Goal: Information Seeking & Learning: Compare options

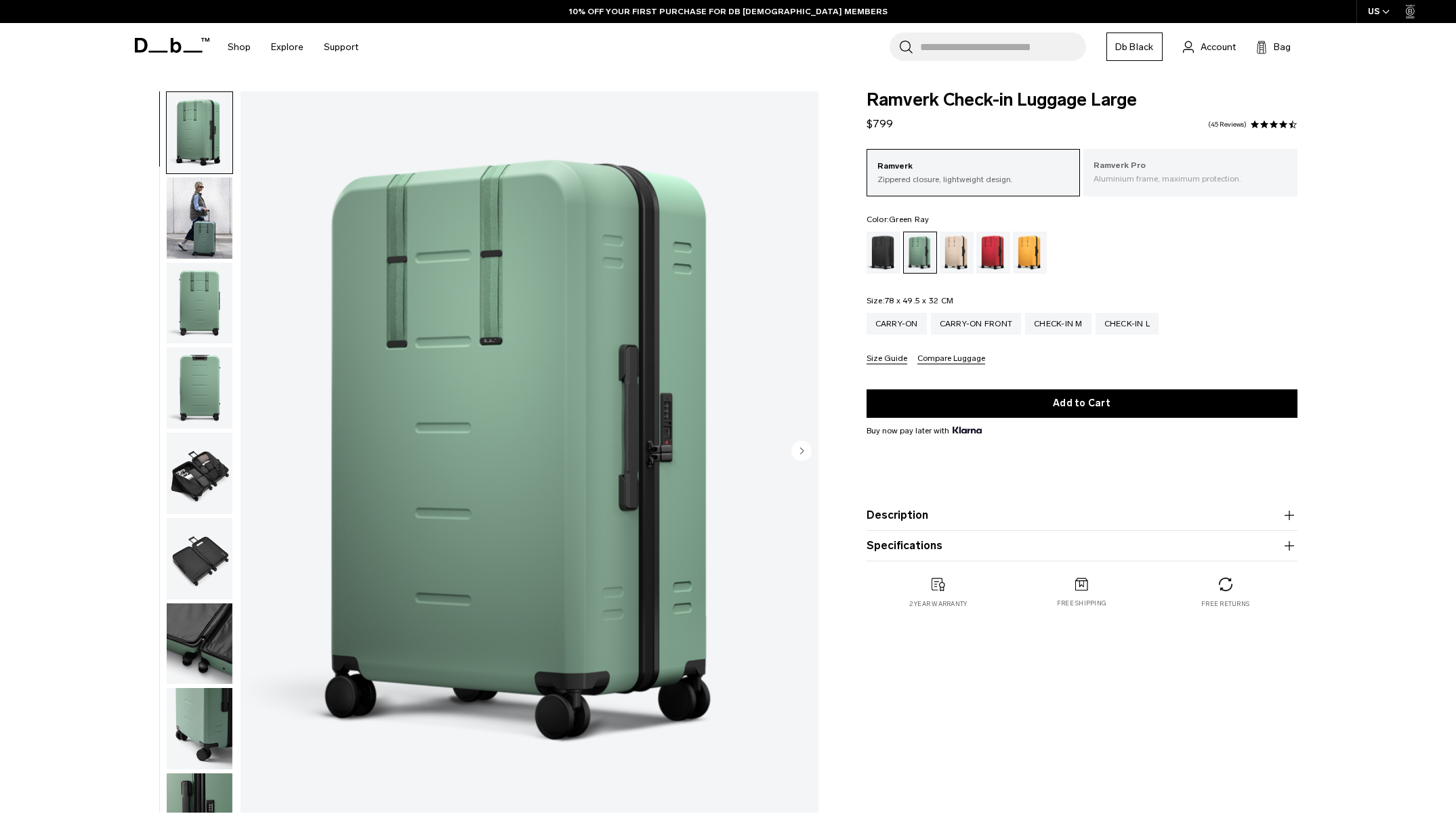
click at [1141, 175] on p "Aluminium frame, maximum protection." at bounding box center [1190, 179] width 194 height 12
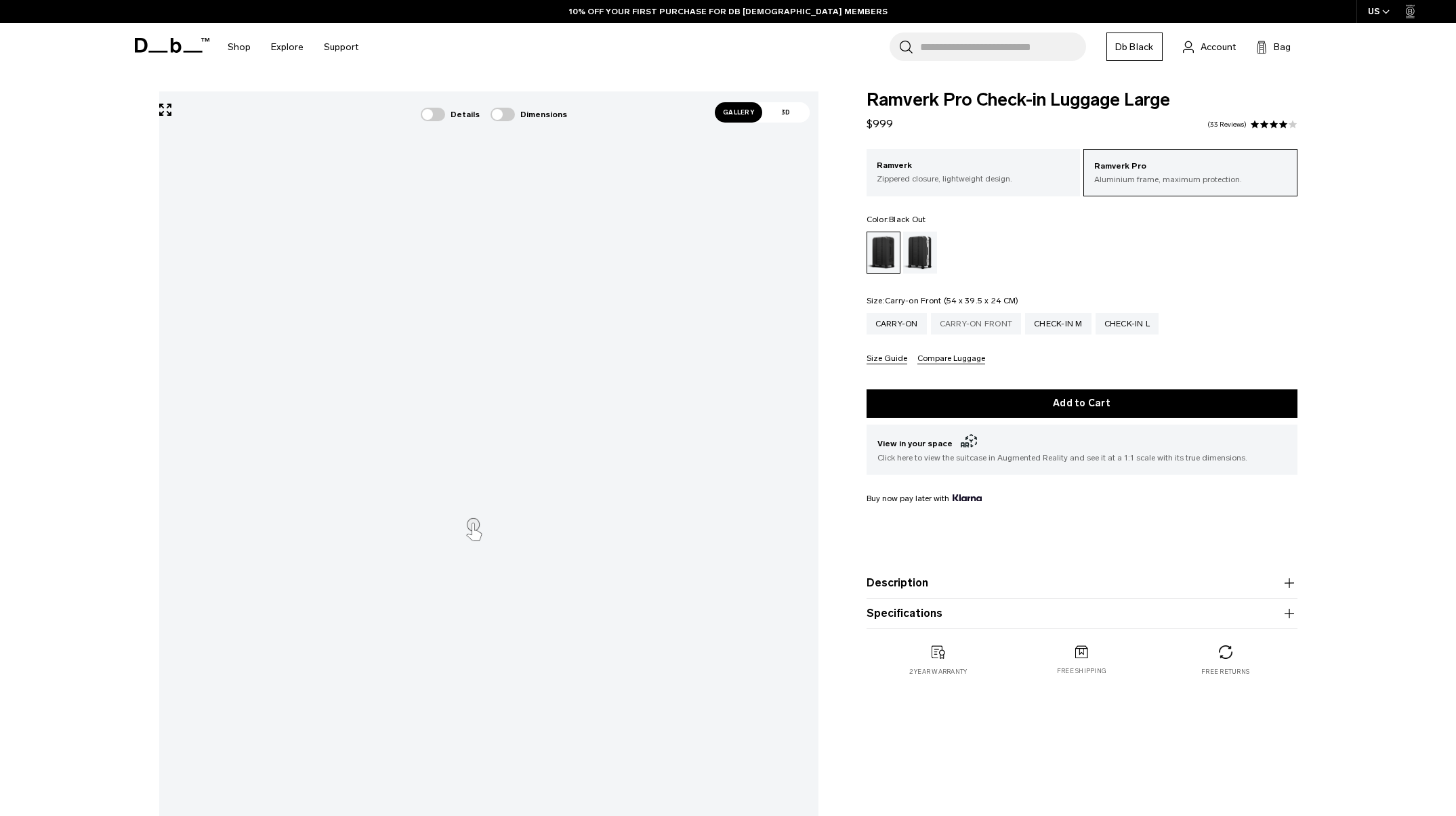
click at [943, 323] on div "Carry-on Front" at bounding box center [976, 323] width 90 height 21
click at [969, 173] on p "Zippered closure, lightweight design." at bounding box center [974, 179] width 194 height 12
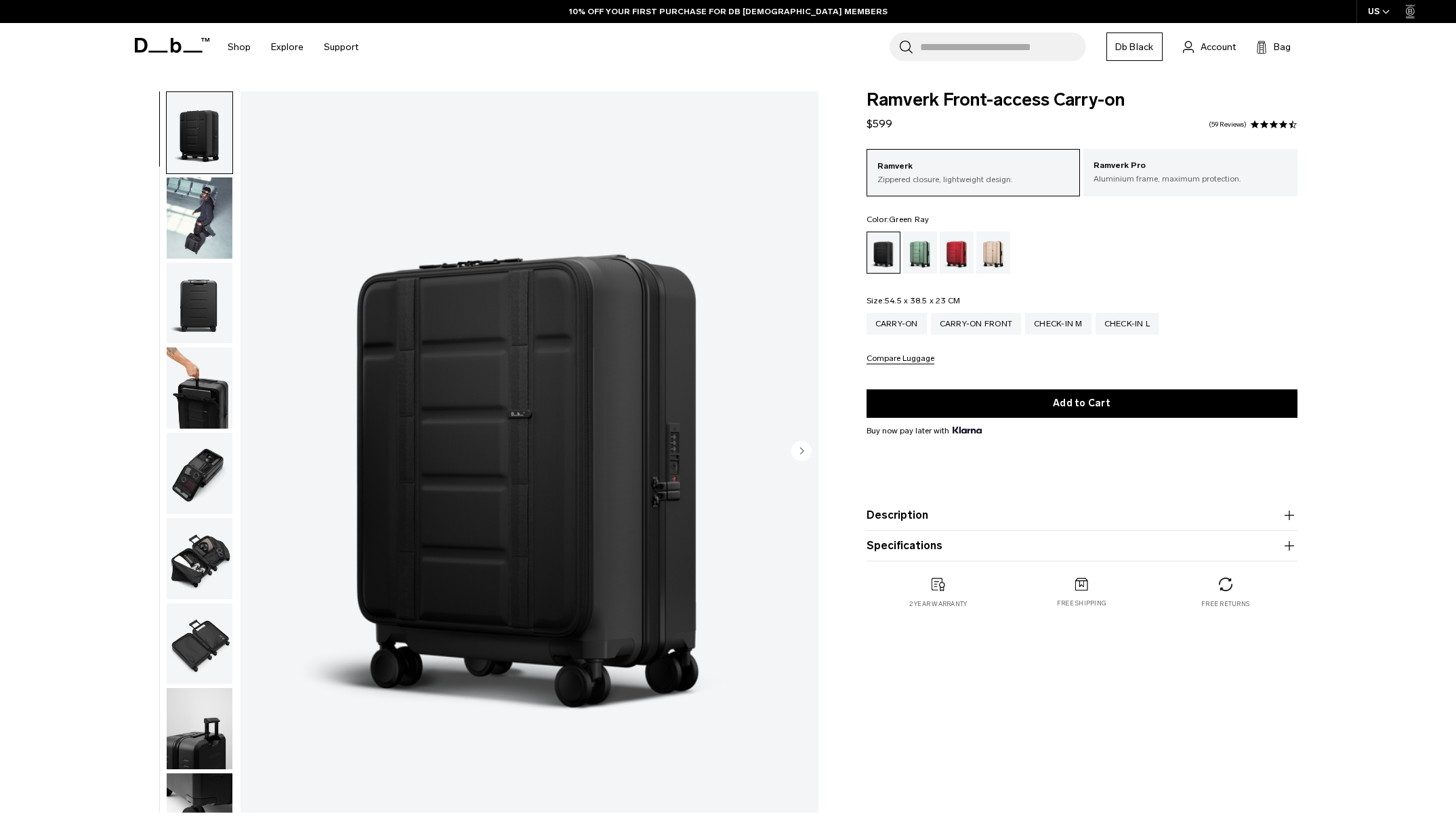
click at [922, 248] on div "Green Ray" at bounding box center [920, 252] width 35 height 42
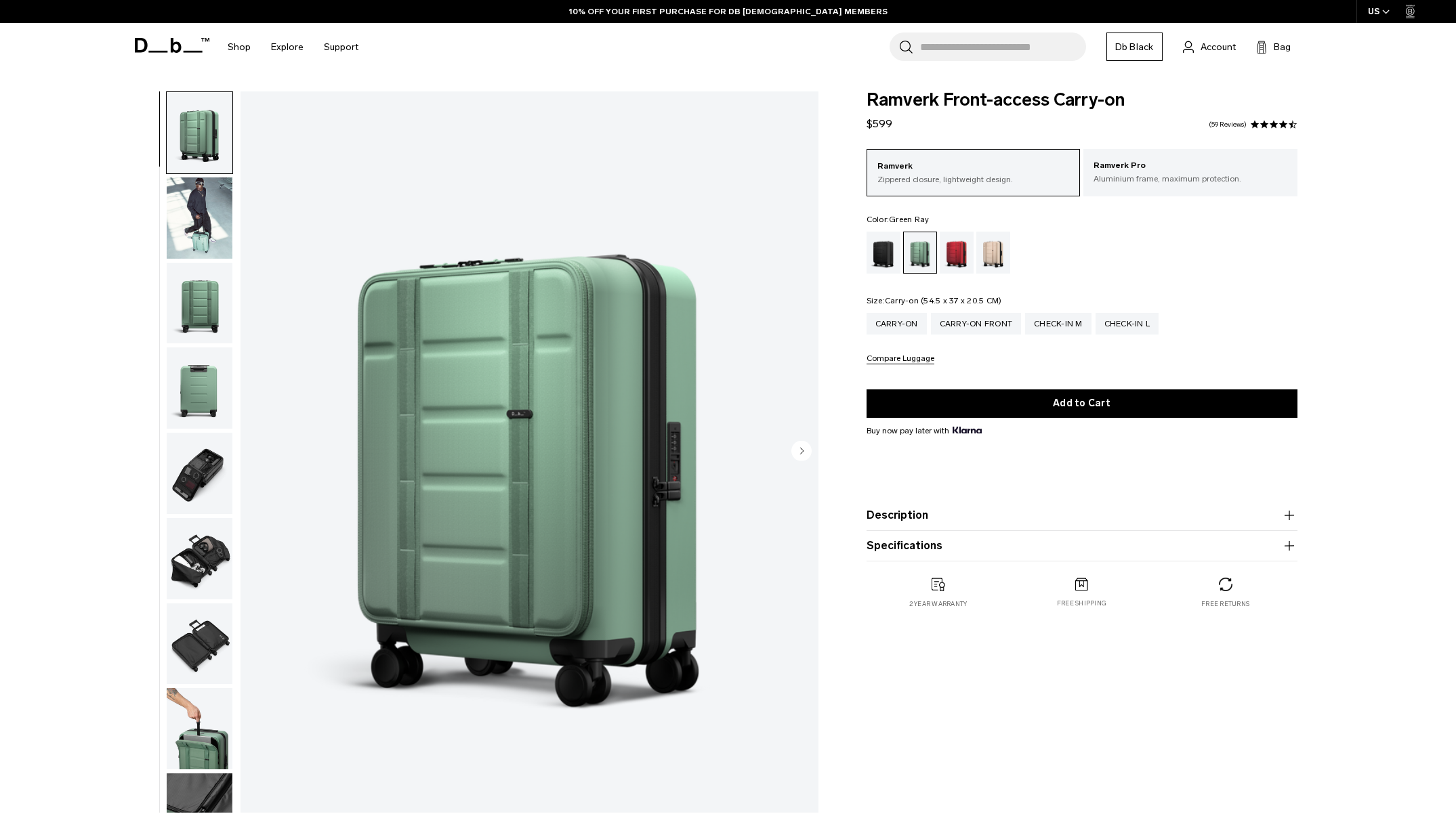
drag, startPoint x: 895, startPoint y: 327, endPoint x: 1027, endPoint y: 293, distance: 136.3
click at [895, 327] on div "Carry-on" at bounding box center [897, 323] width 61 height 21
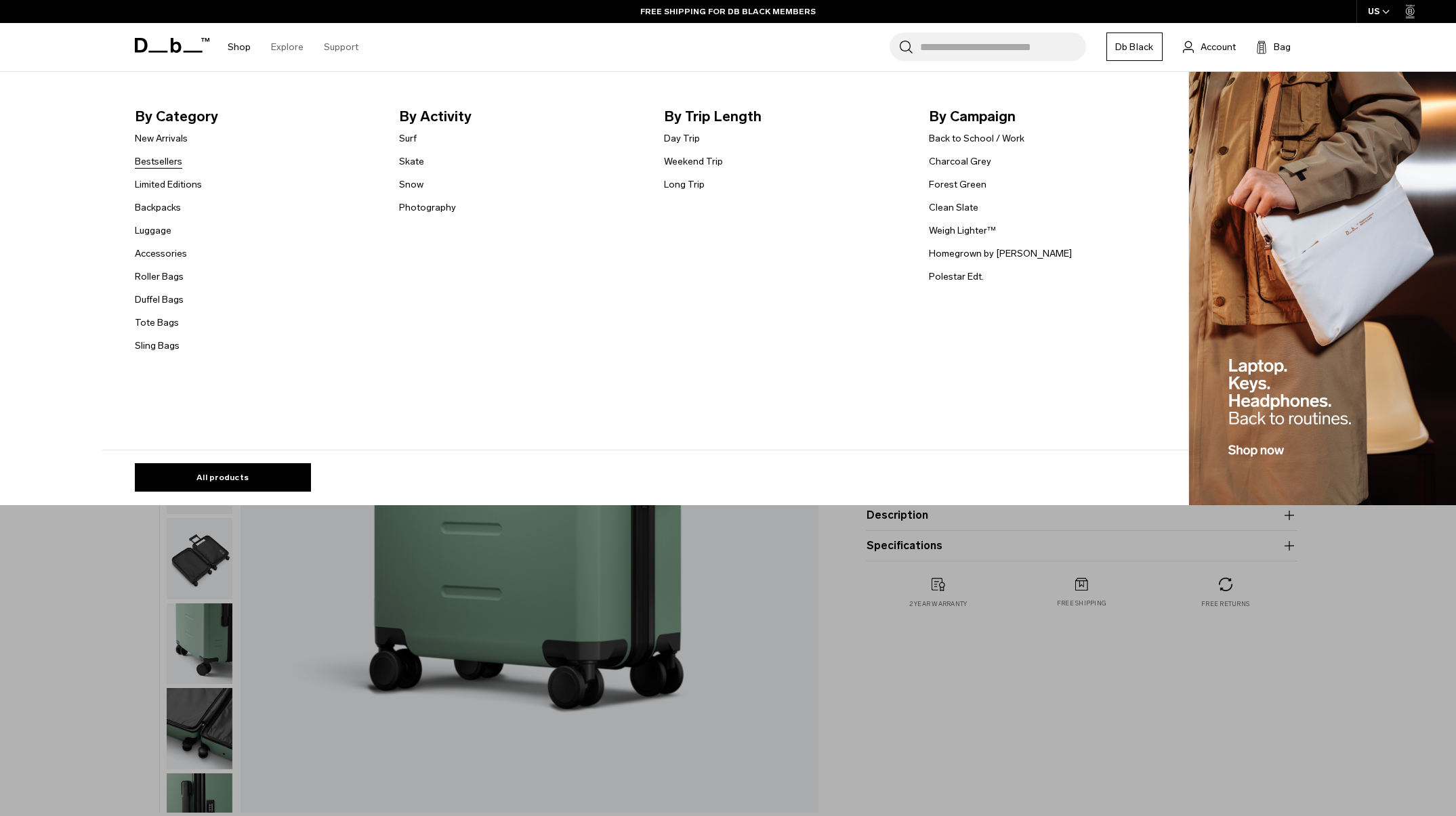
click at [152, 164] on link "Bestsellers" at bounding box center [158, 162] width 48 height 14
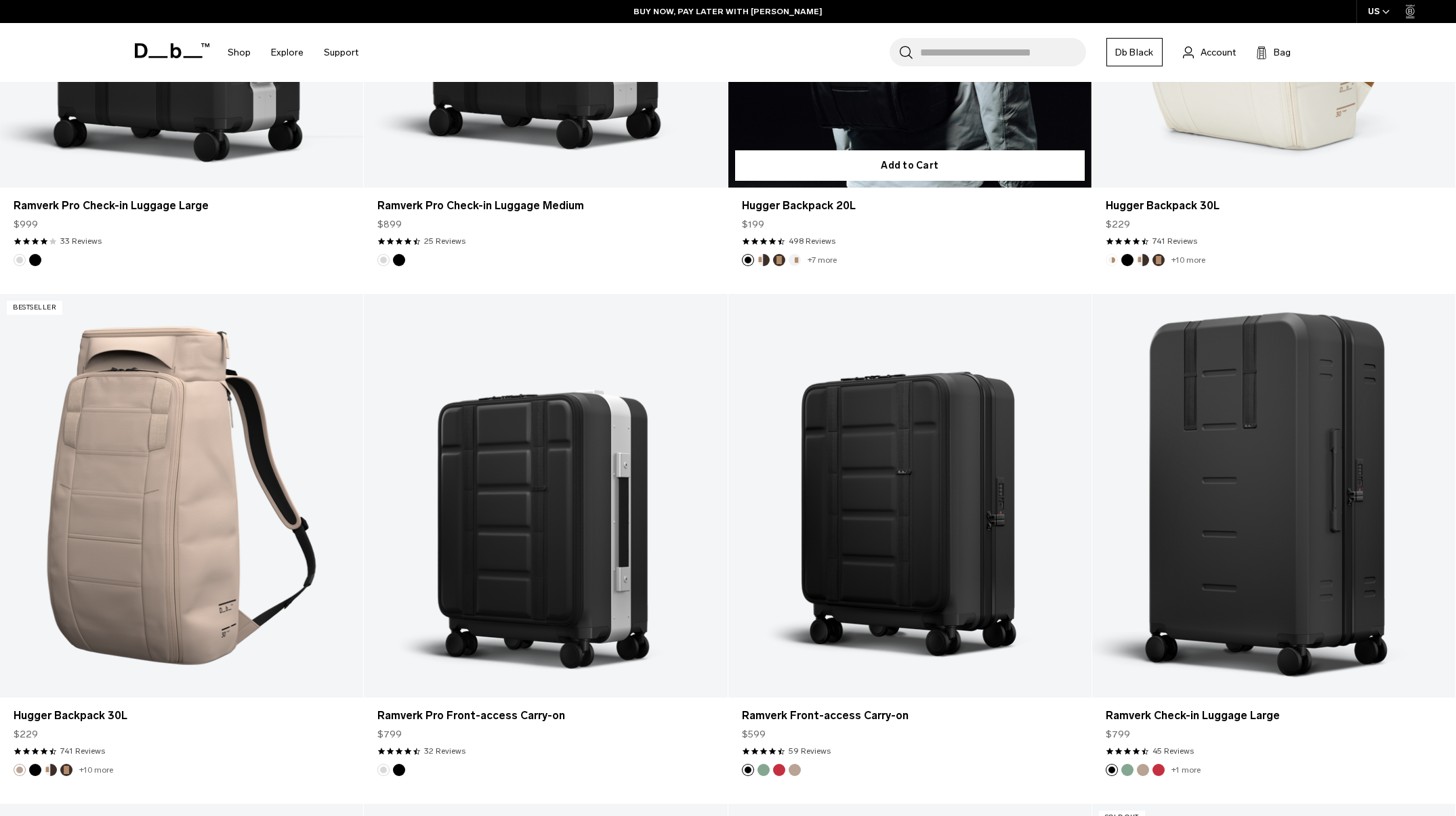
scroll to position [1811, 0]
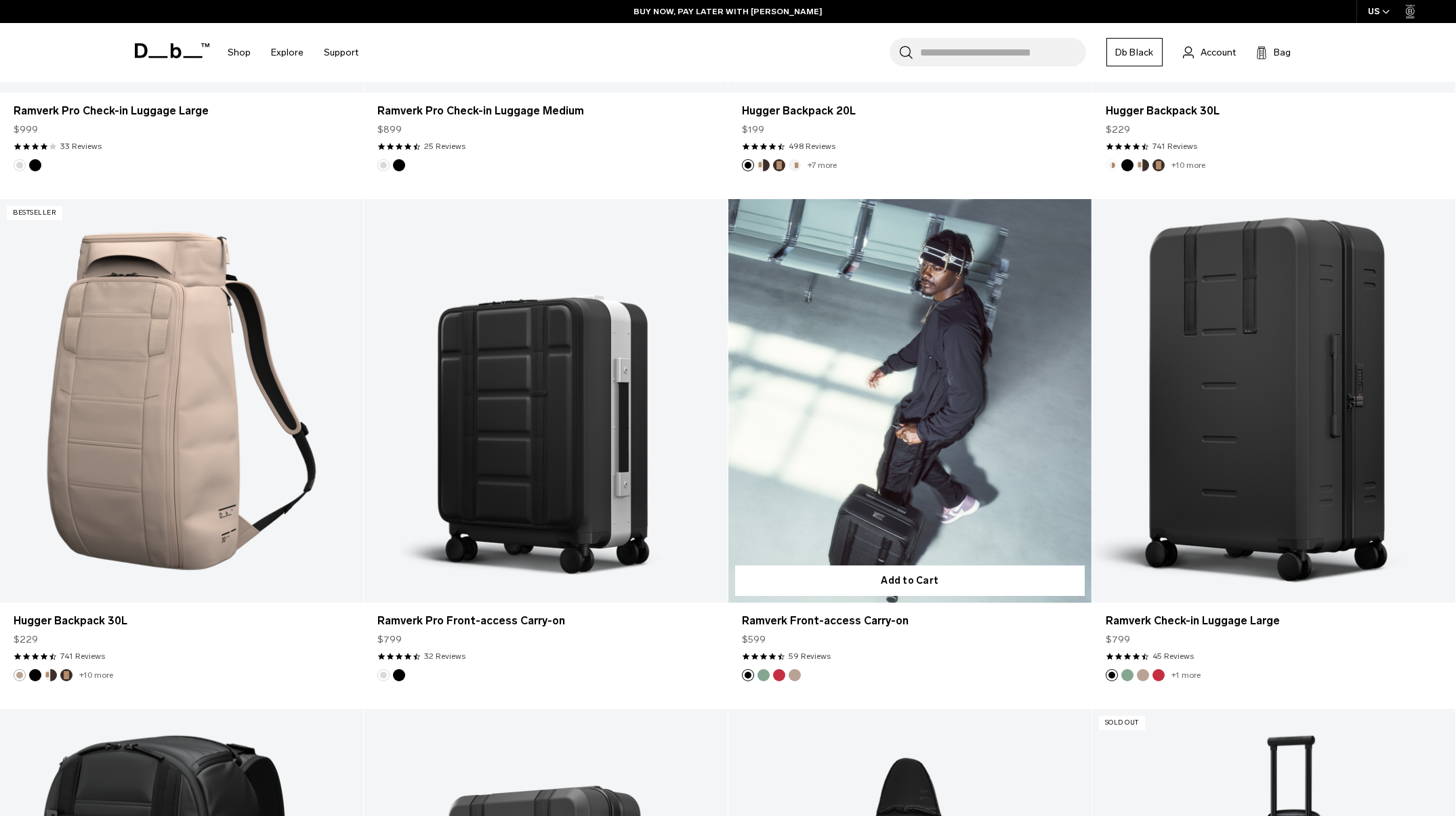
click at [764, 676] on button "Green Ray" at bounding box center [763, 675] width 12 height 12
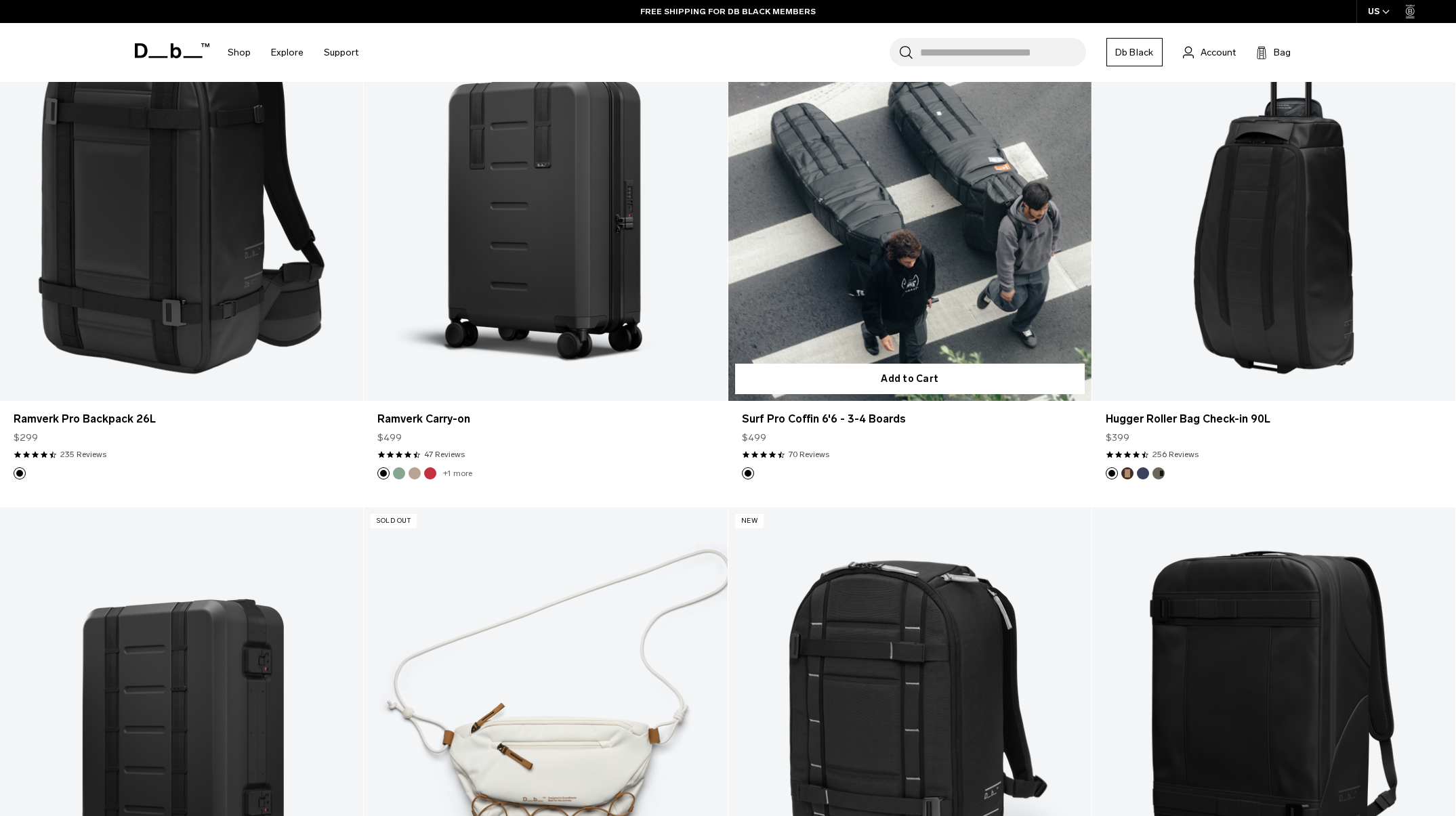
scroll to position [2878, 0]
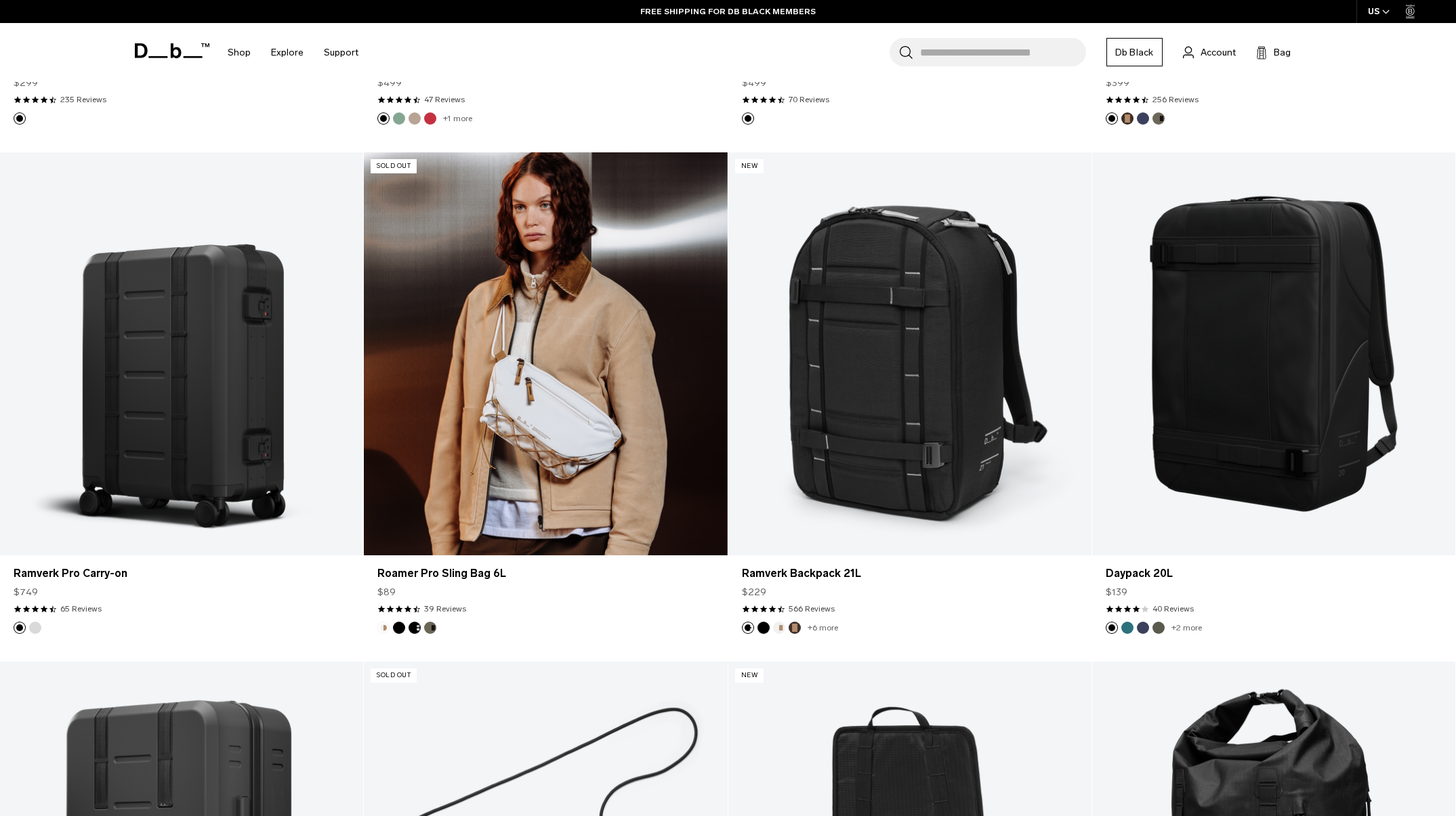
click at [430, 628] on button "Forest Green" at bounding box center [430, 627] width 12 height 12
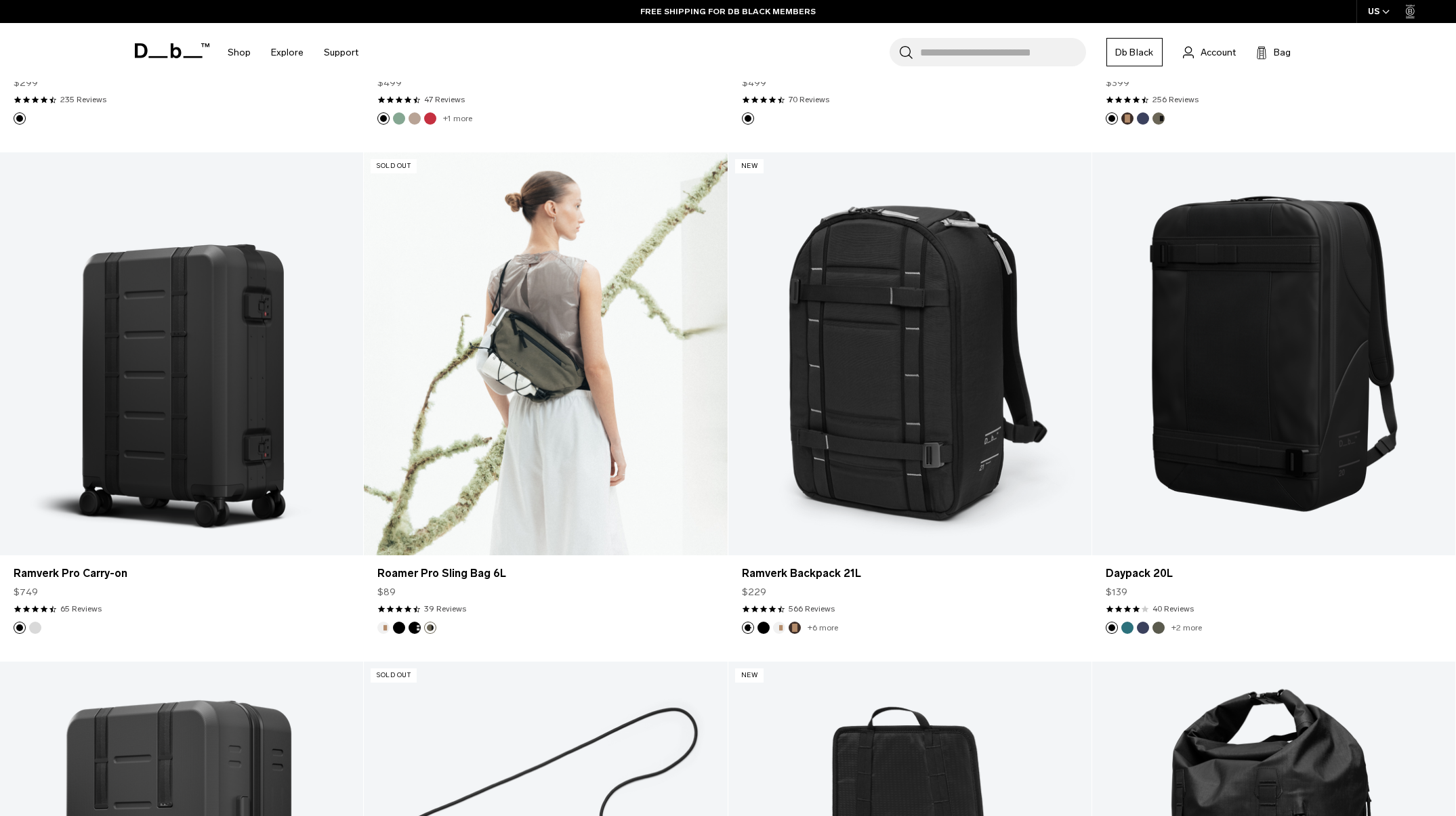
click at [421, 628] on ul at bounding box center [407, 627] width 59 height 12
click at [420, 628] on button "Charcoal Grey" at bounding box center [415, 627] width 12 height 12
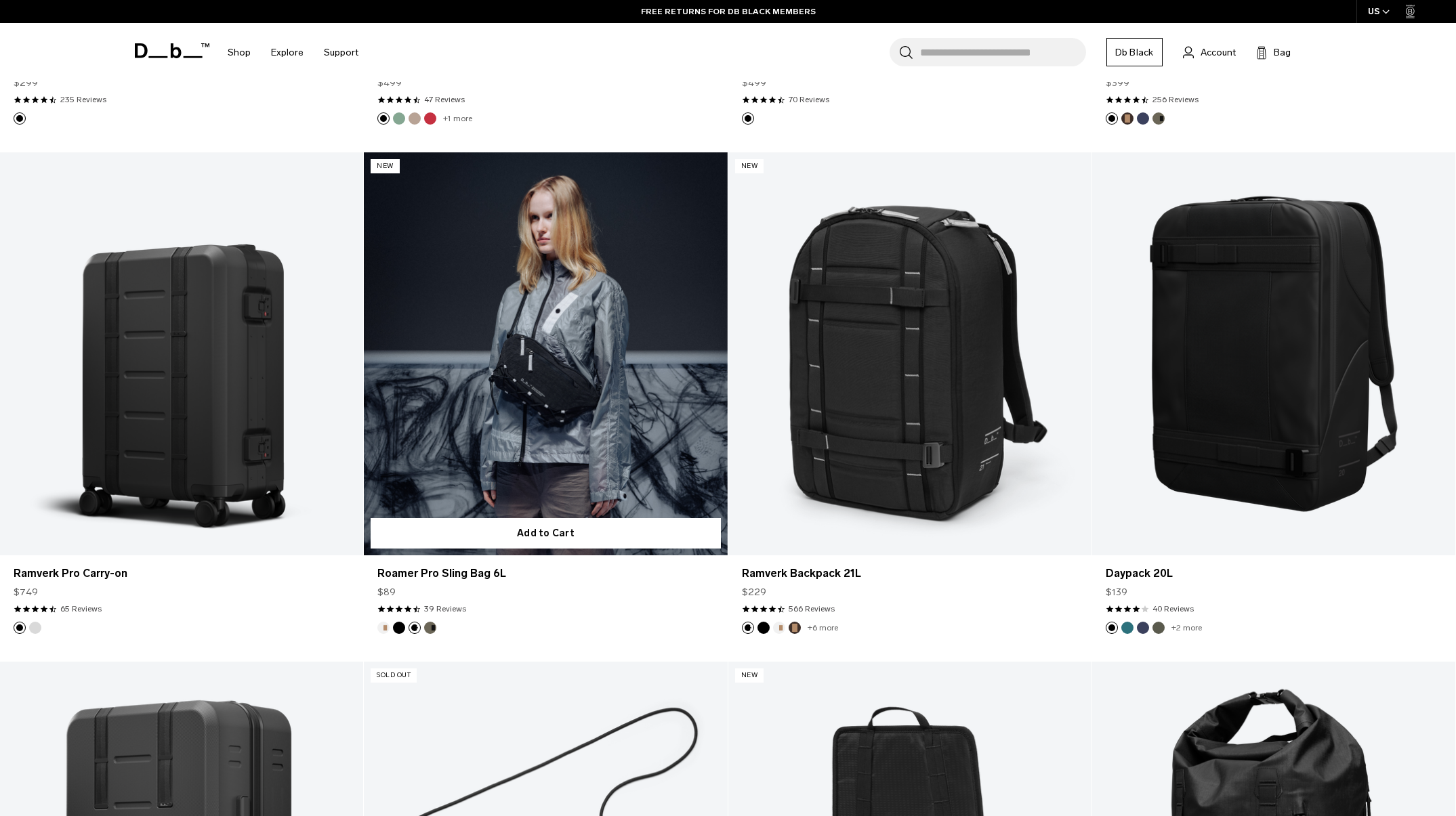
click at [397, 628] on button "Black Out" at bounding box center [399, 627] width 12 height 12
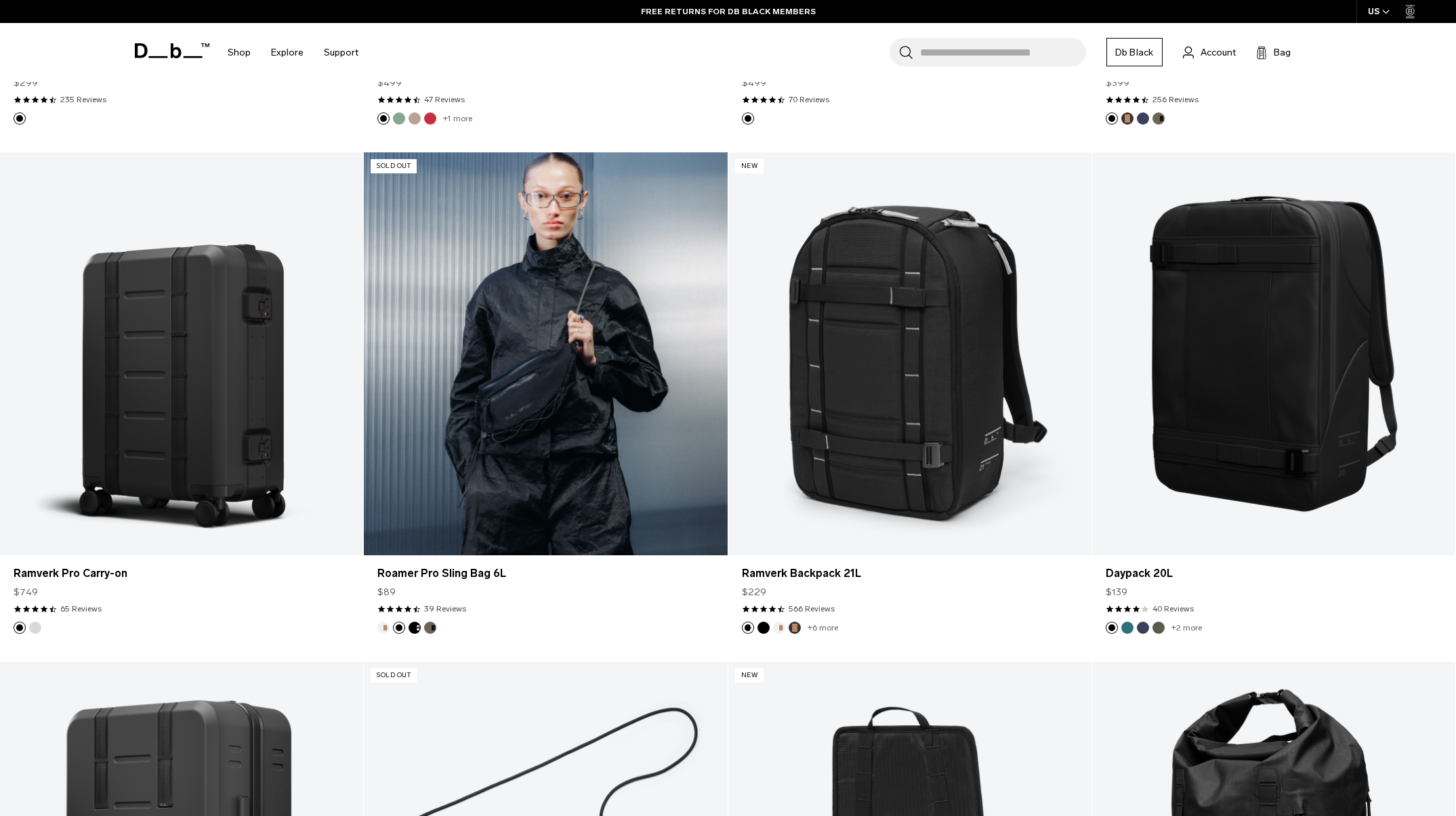
click at [385, 628] on button "Oatmilk" at bounding box center [383, 627] width 12 height 12
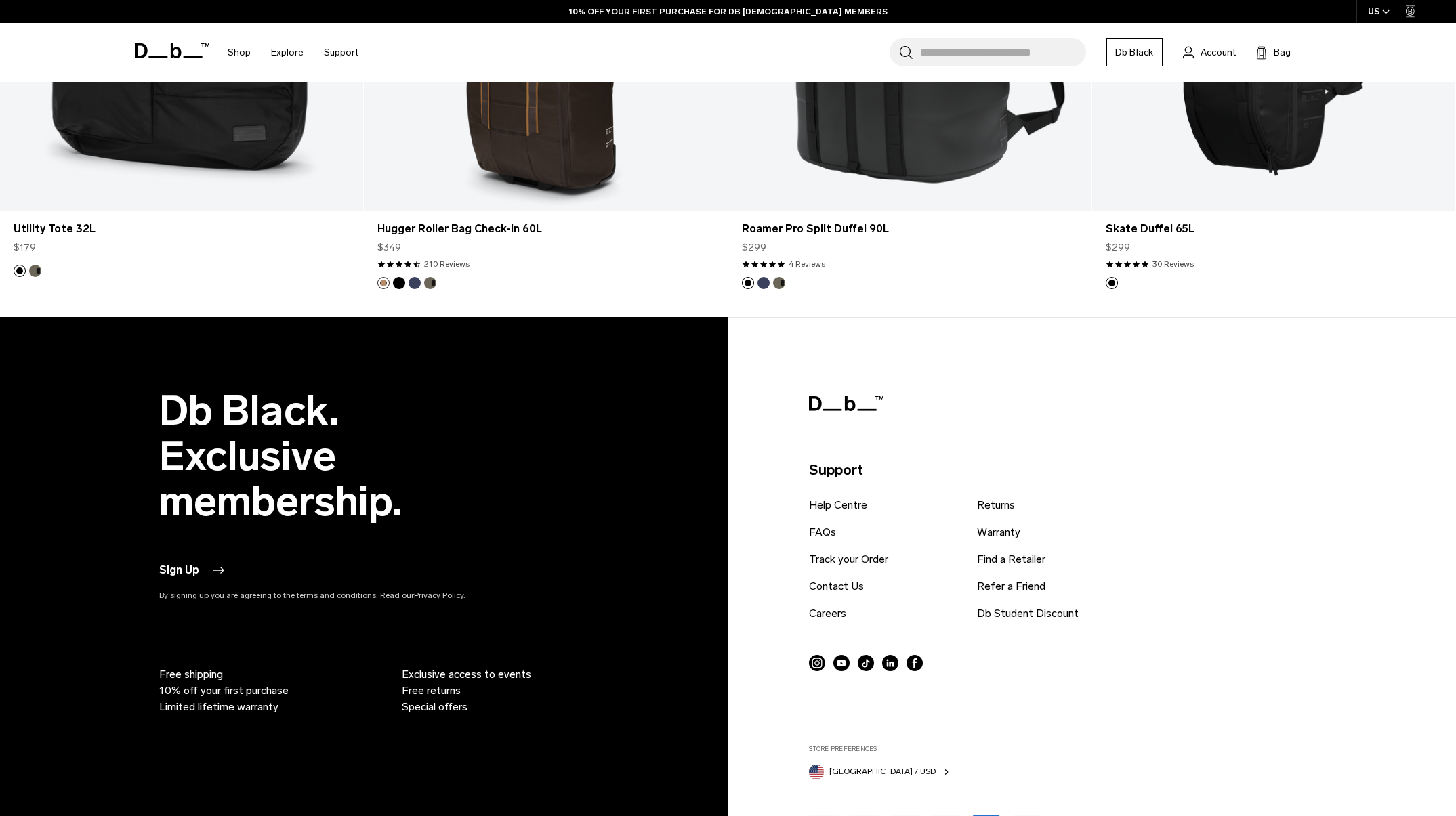
scroll to position [4347, 0]
